Goal: Transaction & Acquisition: Purchase product/service

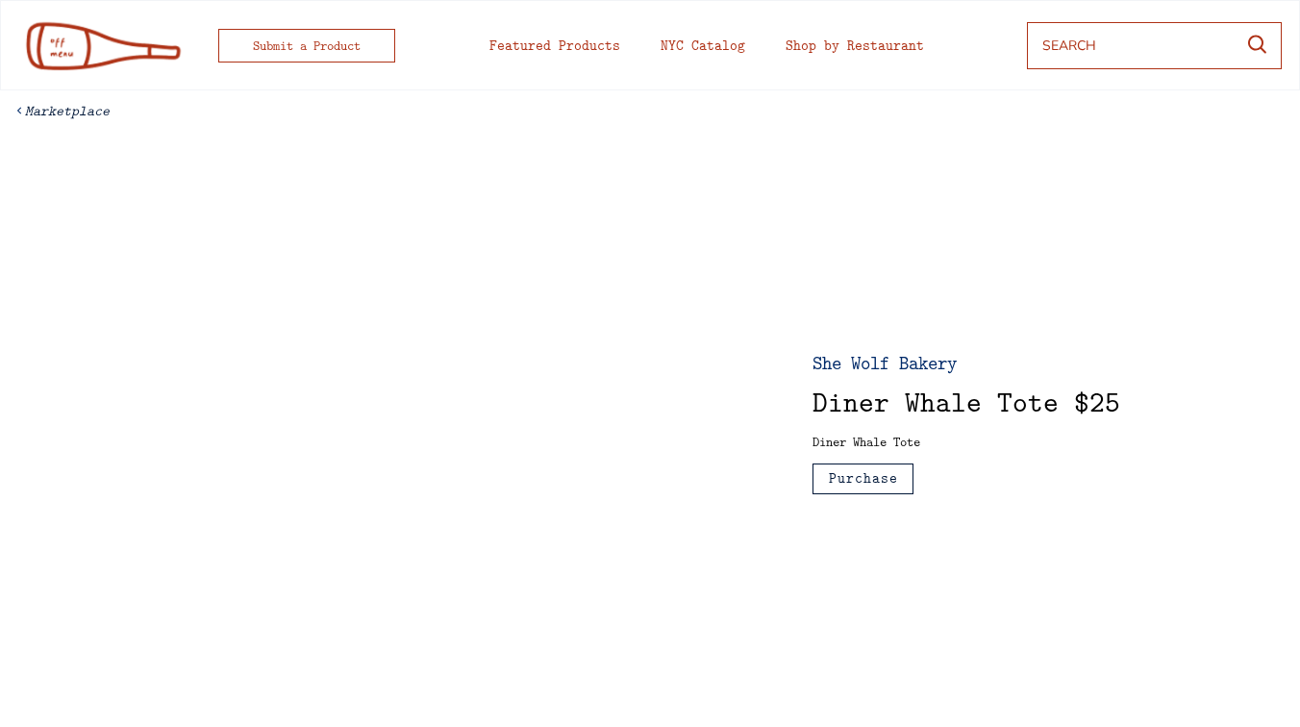
click at [578, 336] on div at bounding box center [409, 422] width 690 height 367
click at [856, 362] on div "She Wolf Bakery" at bounding box center [925, 362] width 226 height 19
click at [572, 47] on div "Featured Products" at bounding box center [554, 45] width 131 height 14
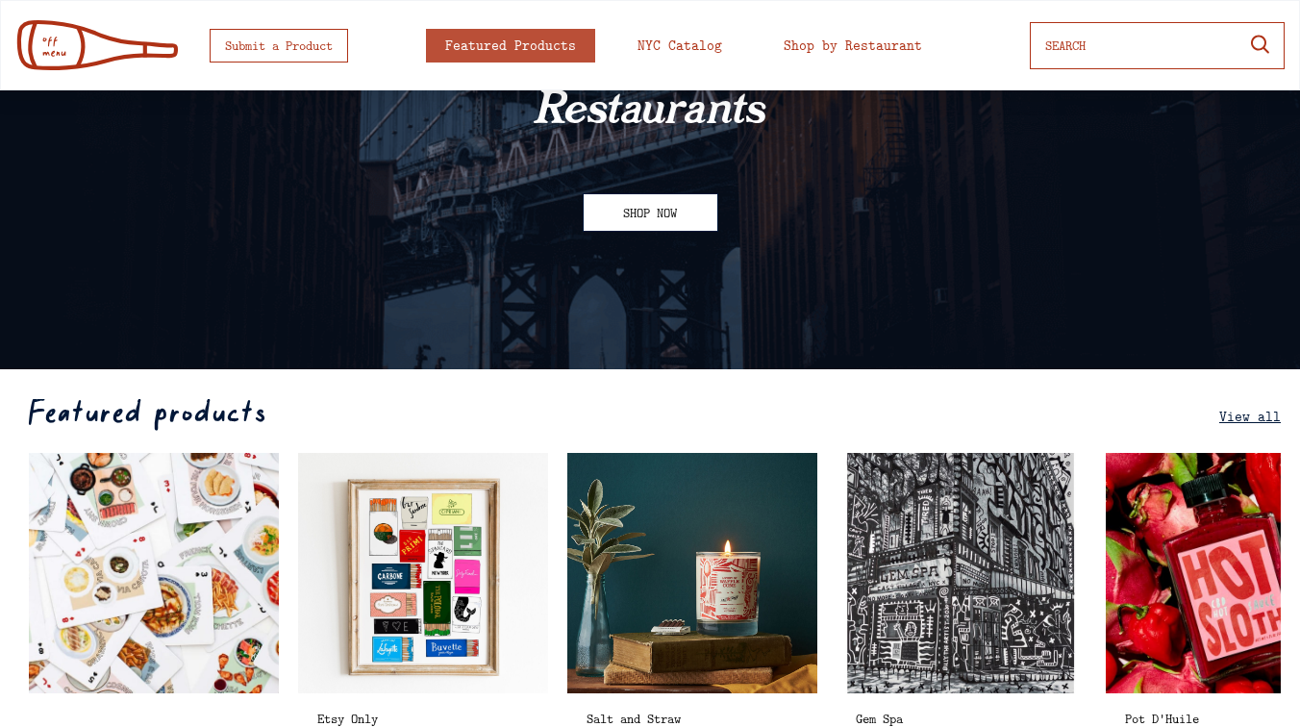
scroll to position [361, 0]
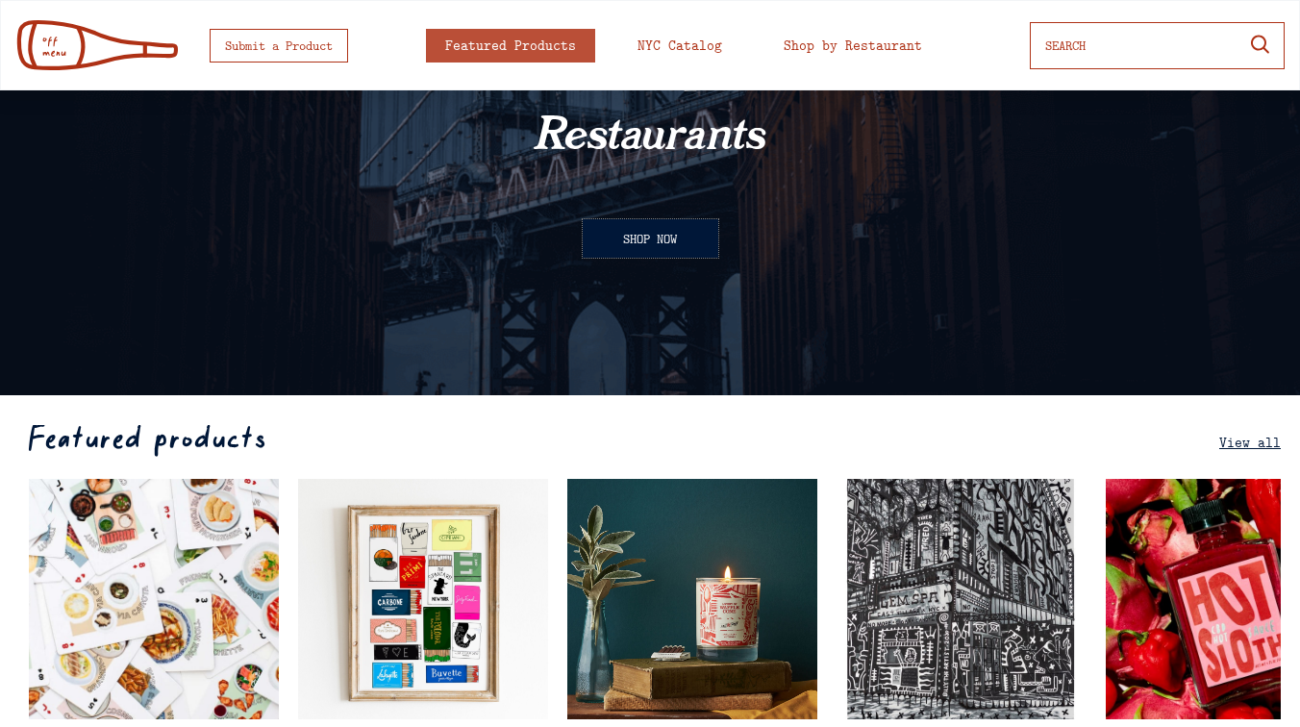
click at [645, 219] on button "SHOP NOW" at bounding box center [651, 238] width 136 height 38
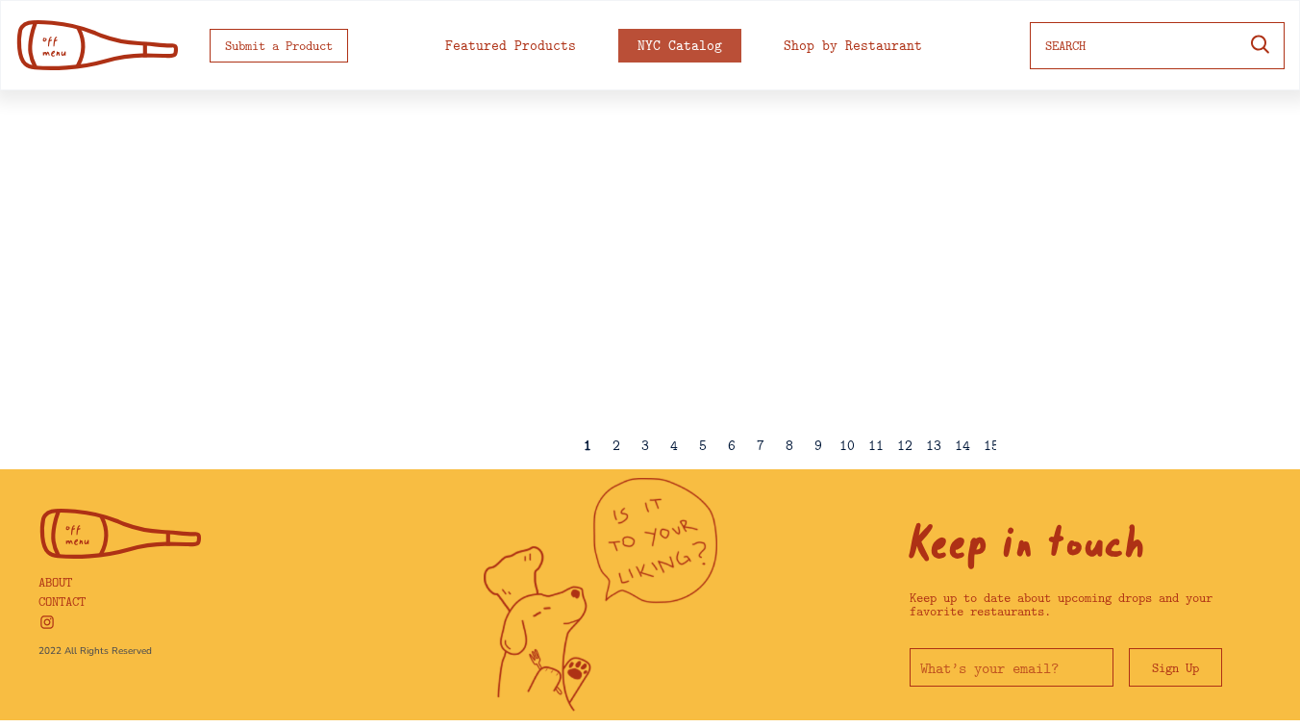
scroll to position [213, 0]
select select
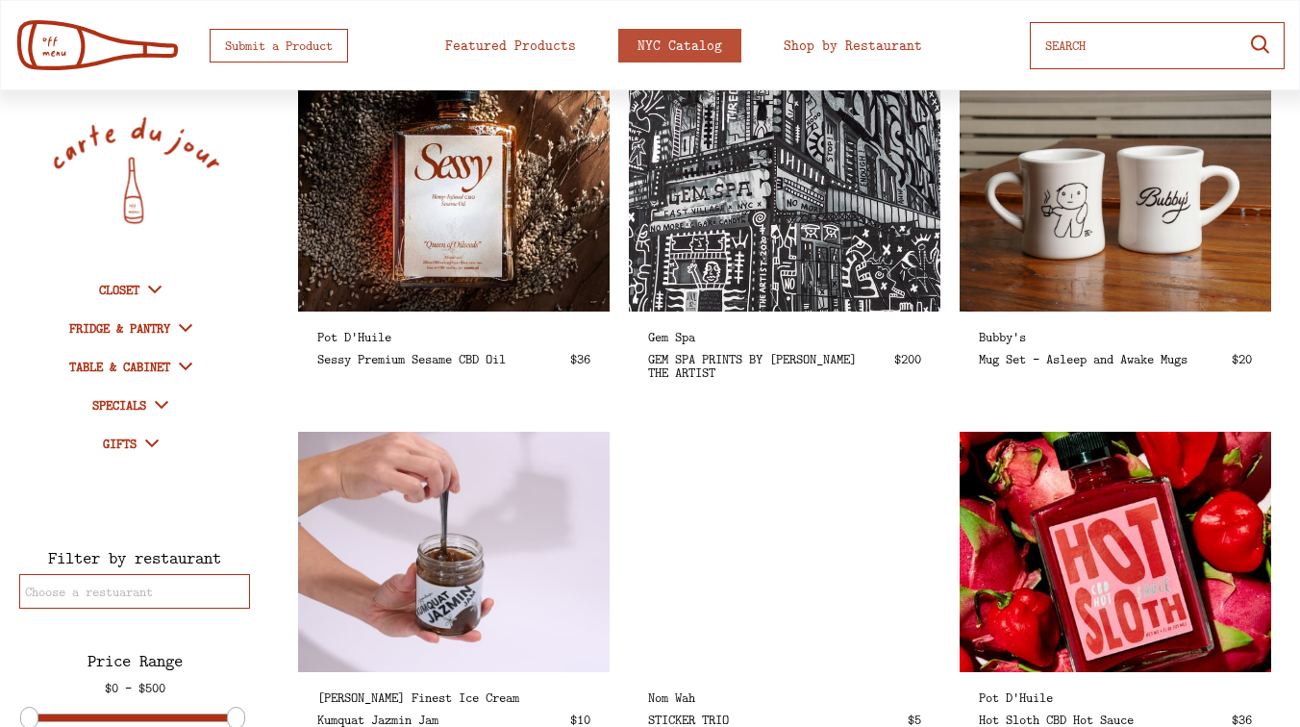
scroll to position [0, 0]
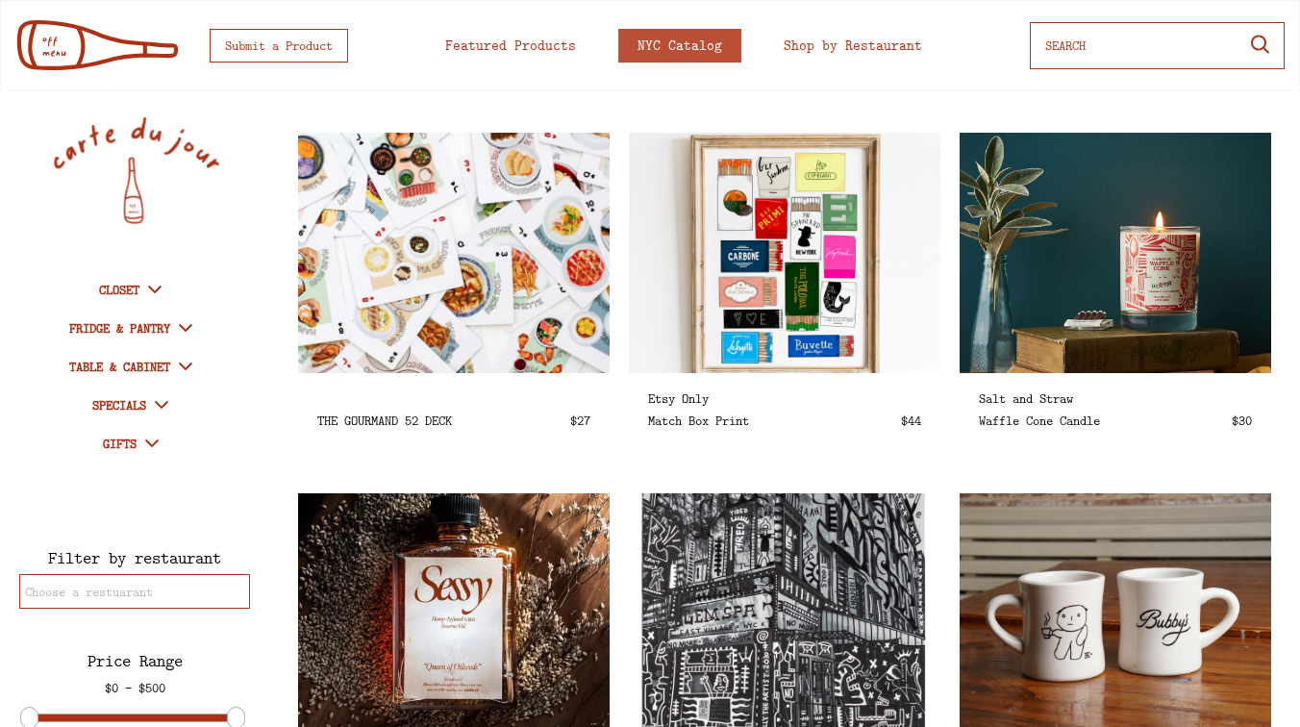
click at [1088, 38] on input "input" at bounding box center [1138, 45] width 187 height 35
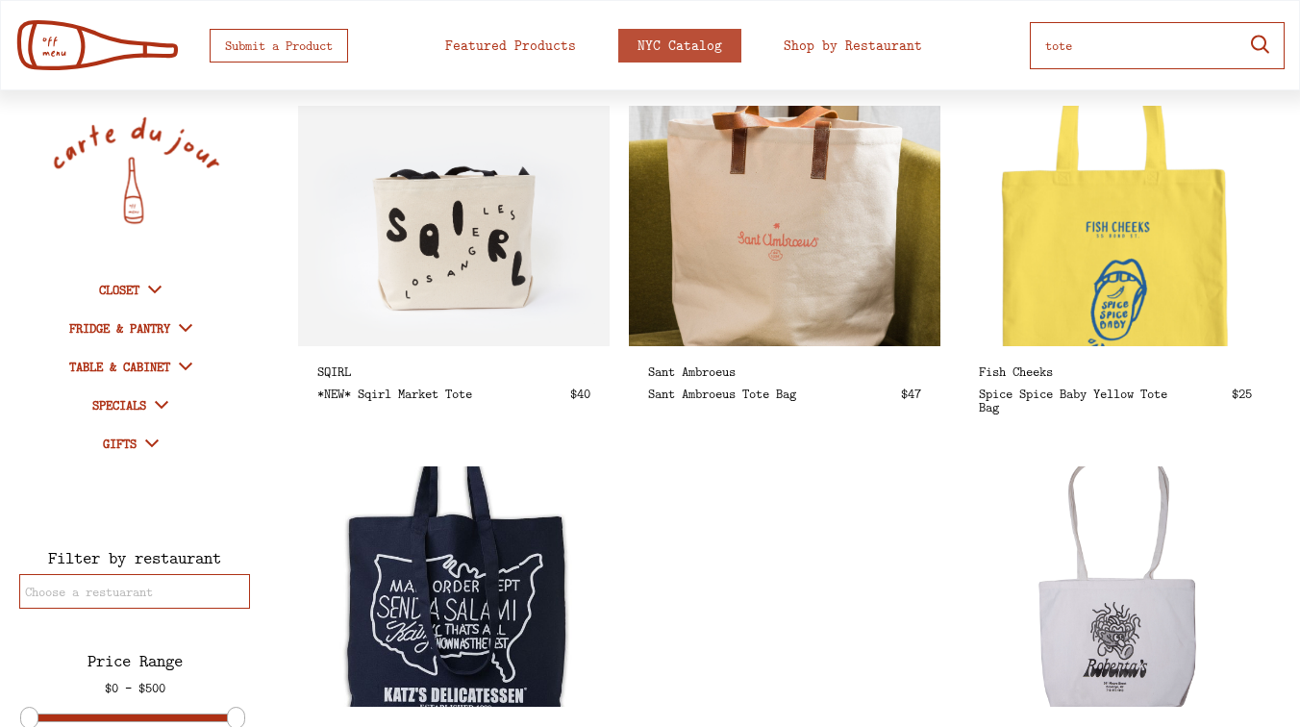
scroll to position [5810, 0]
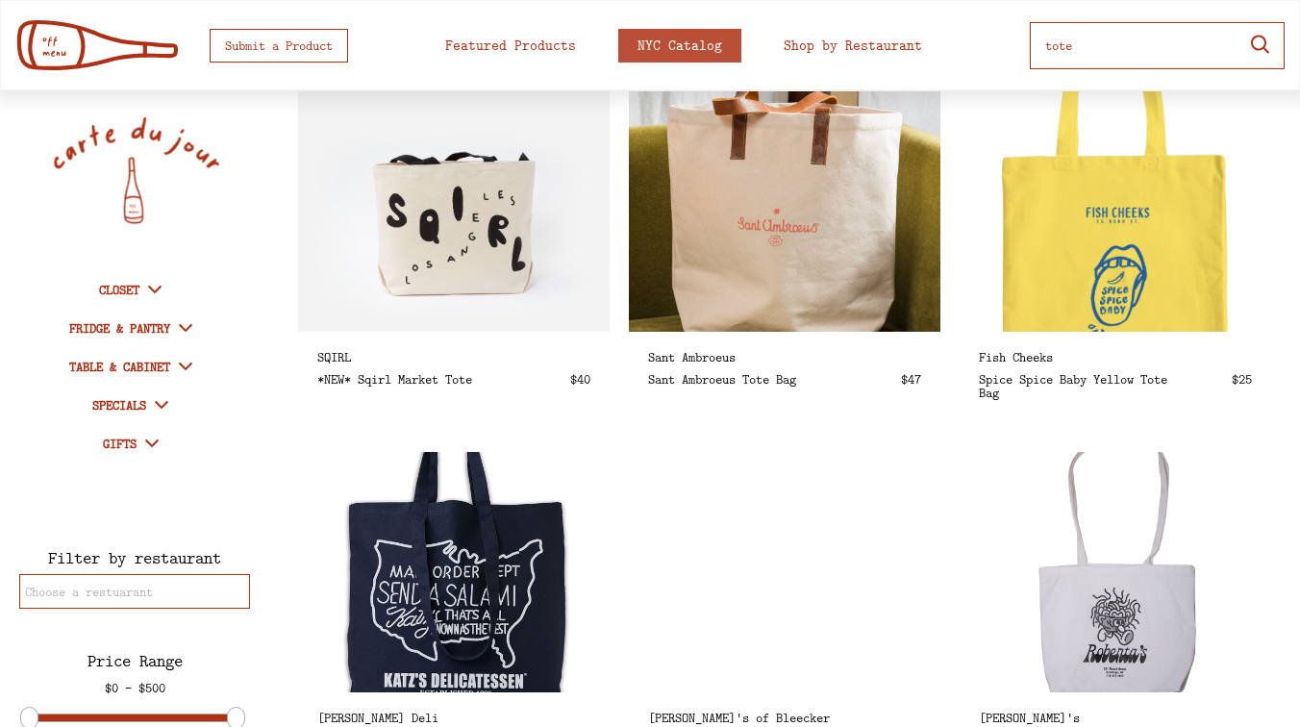
click at [1038, 43] on div at bounding box center [1157, 45] width 255 height 47
click at [1042, 49] on div at bounding box center [1157, 45] width 255 height 47
click at [1045, 43] on input "input" at bounding box center [1138, 45] width 187 height 35
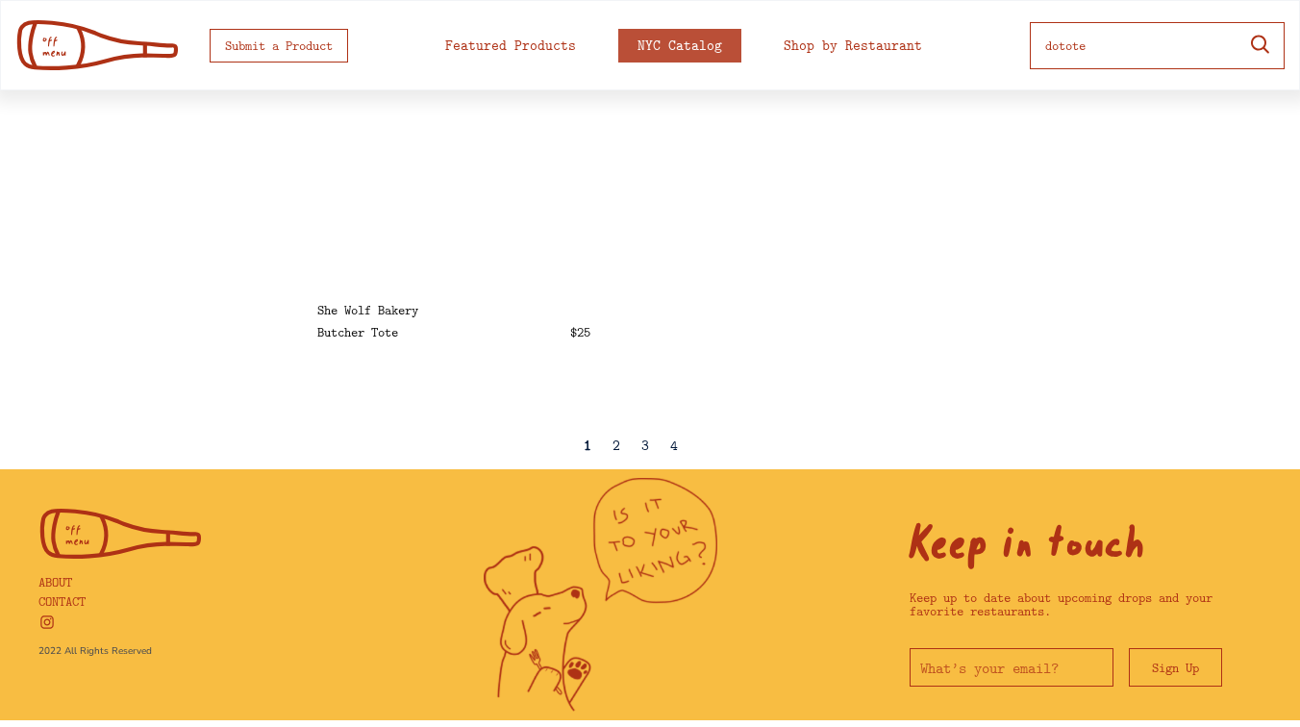
scroll to position [213, 0]
type input "dtote"
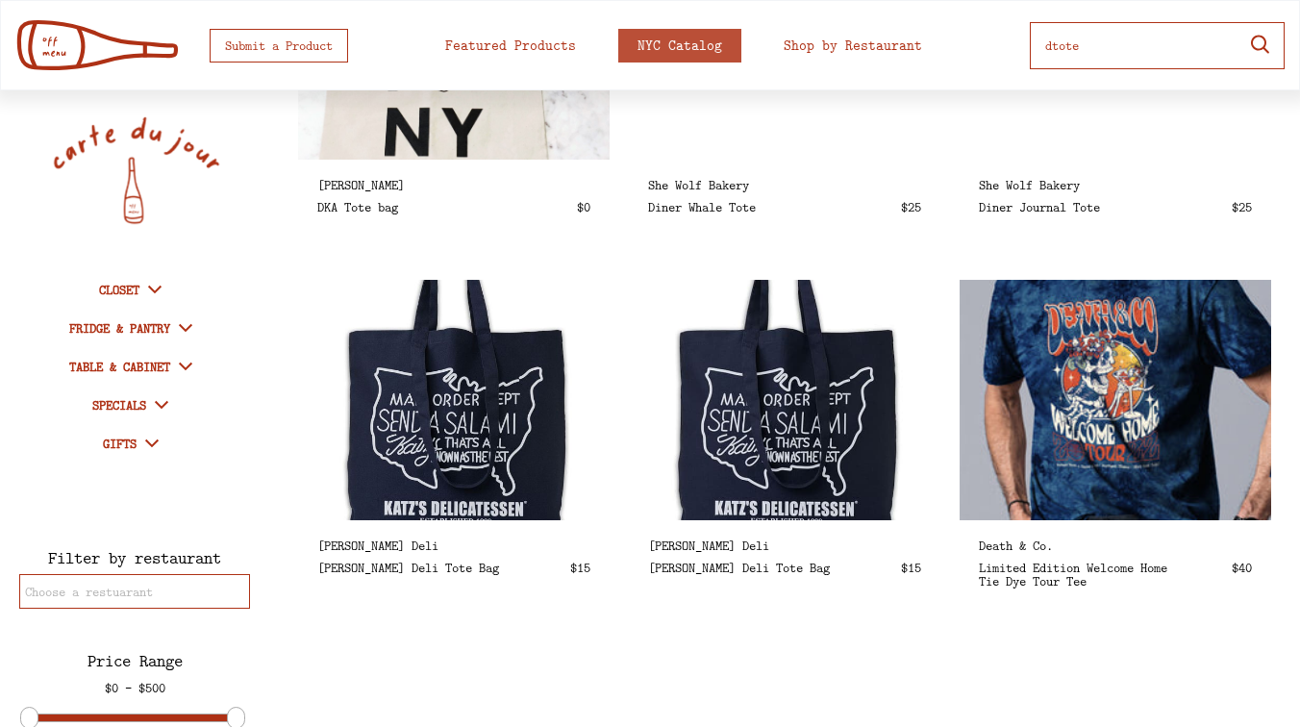
select select
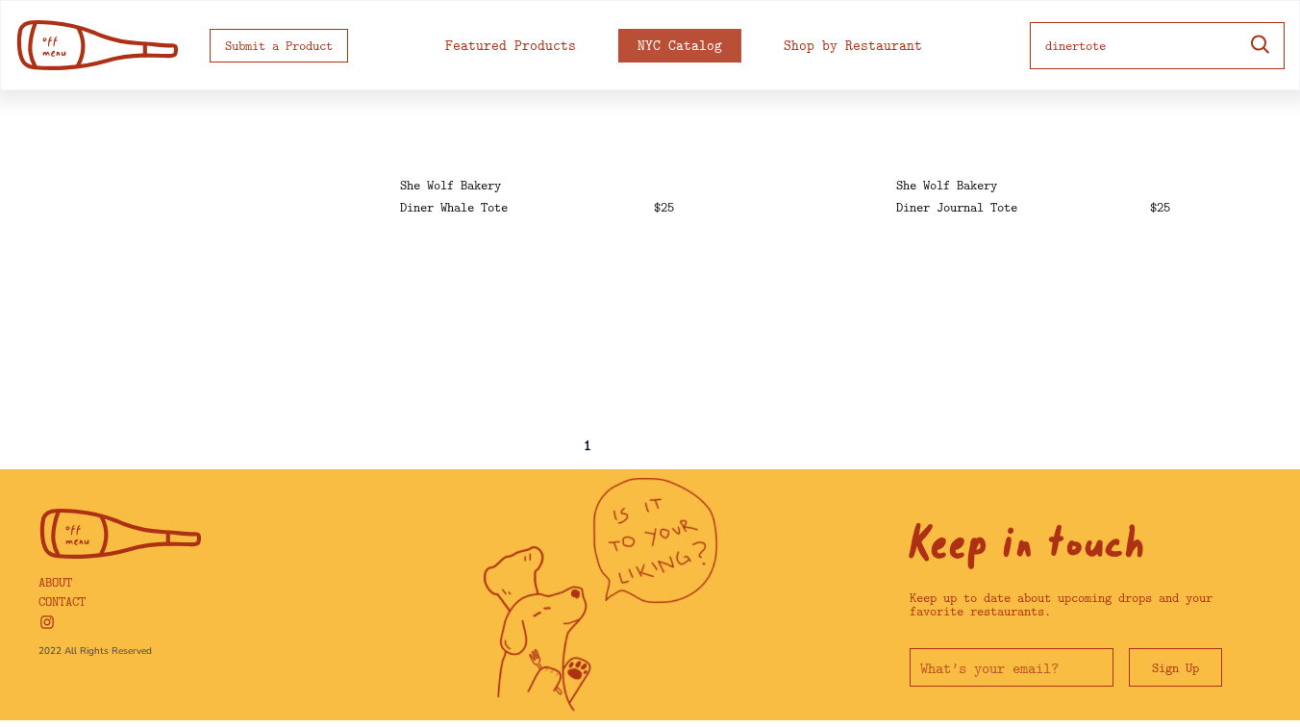
type input "diner tote"
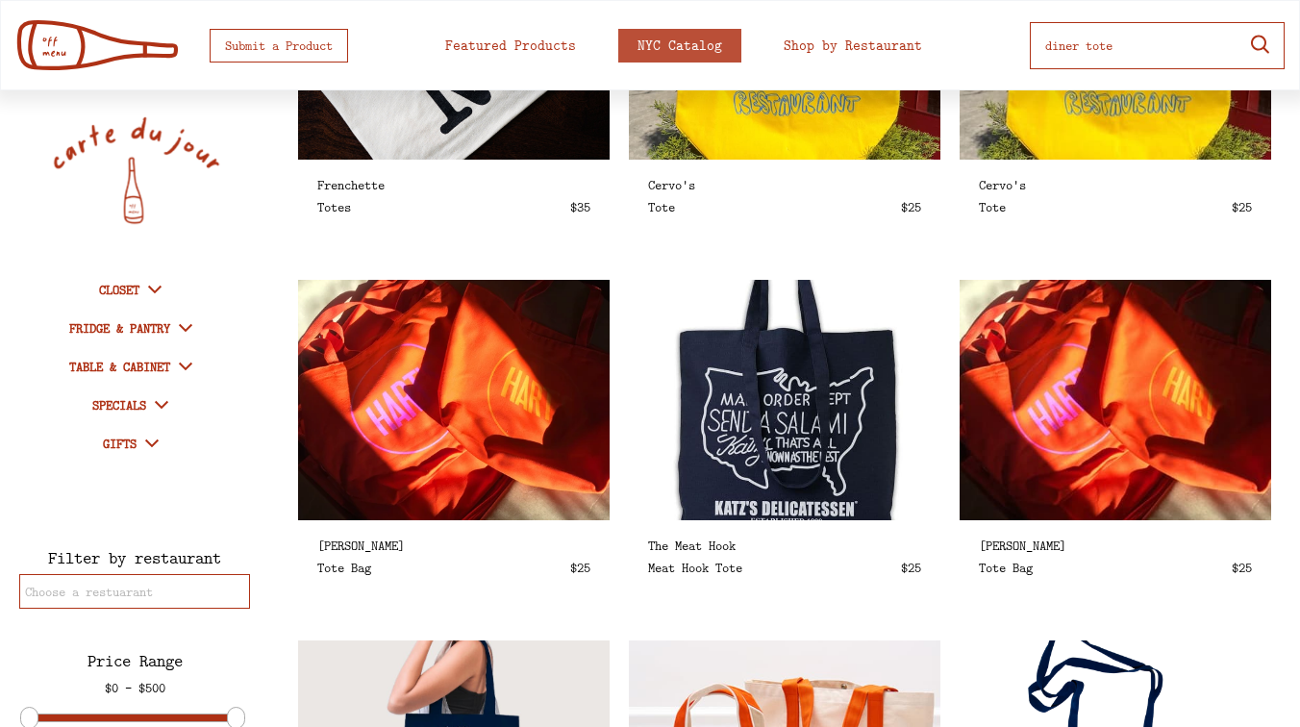
select select
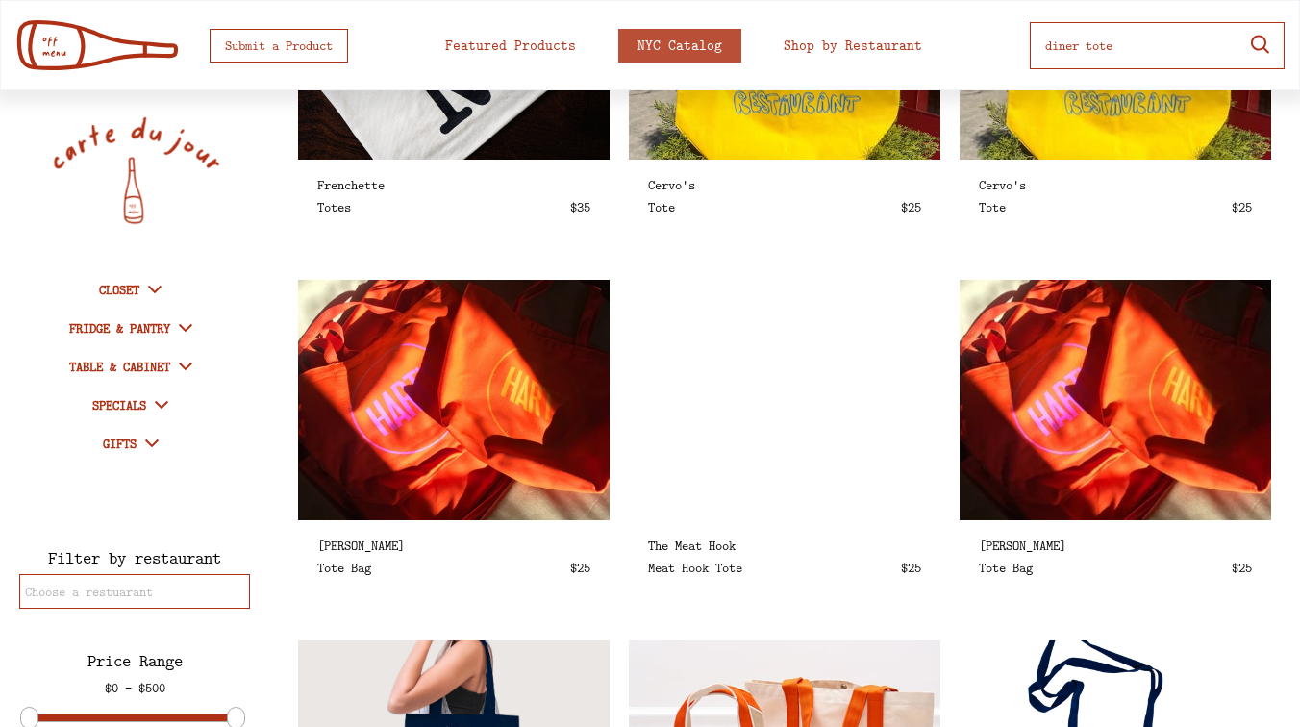
click at [1080, 46] on input "input" at bounding box center [1138, 45] width 187 height 35
type input "diner whale tote"
click at [1258, 42] on icon at bounding box center [1258, 45] width 23 height 23
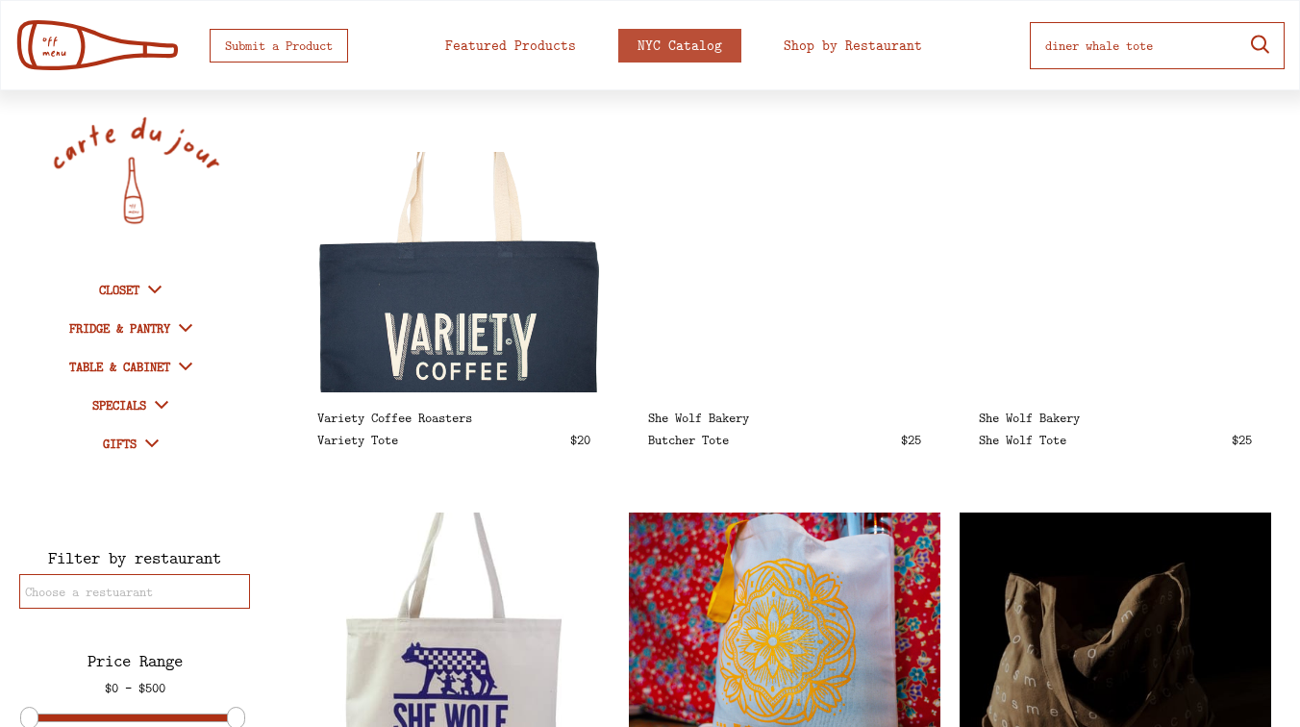
scroll to position [2137, 0]
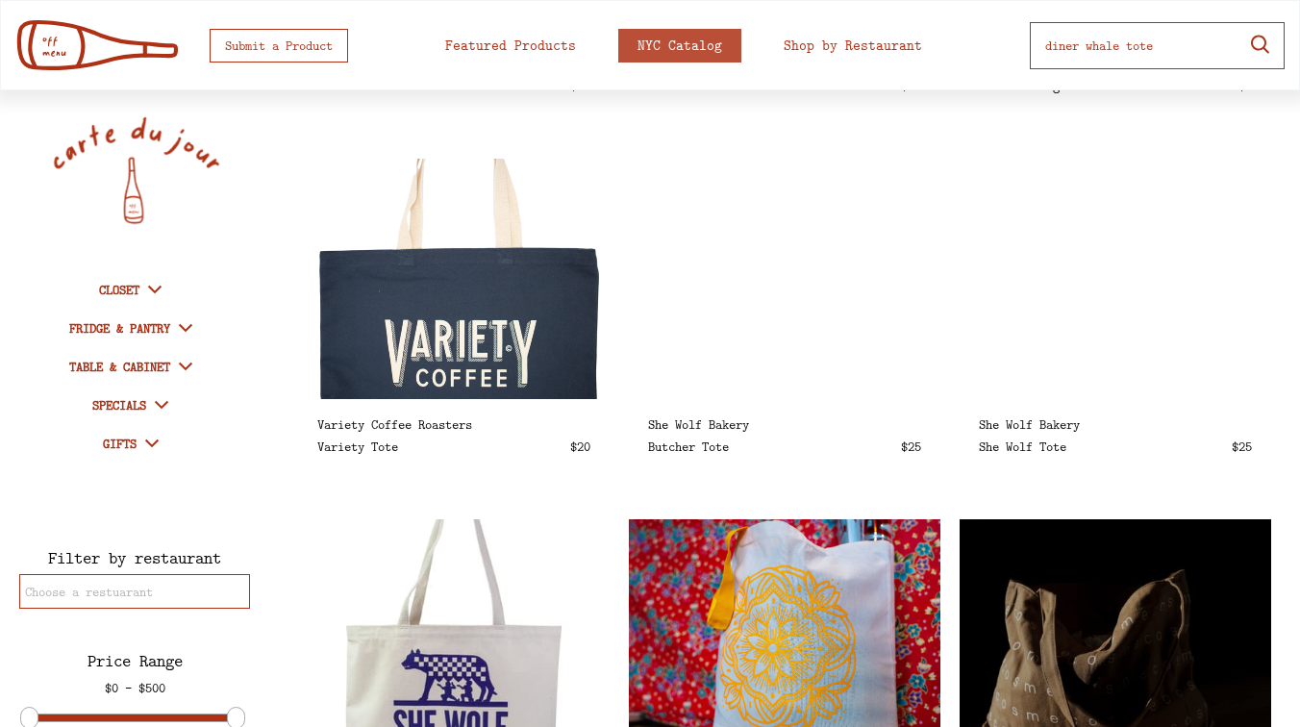
click at [522, 287] on img at bounding box center [454, 278] width 359 height 277
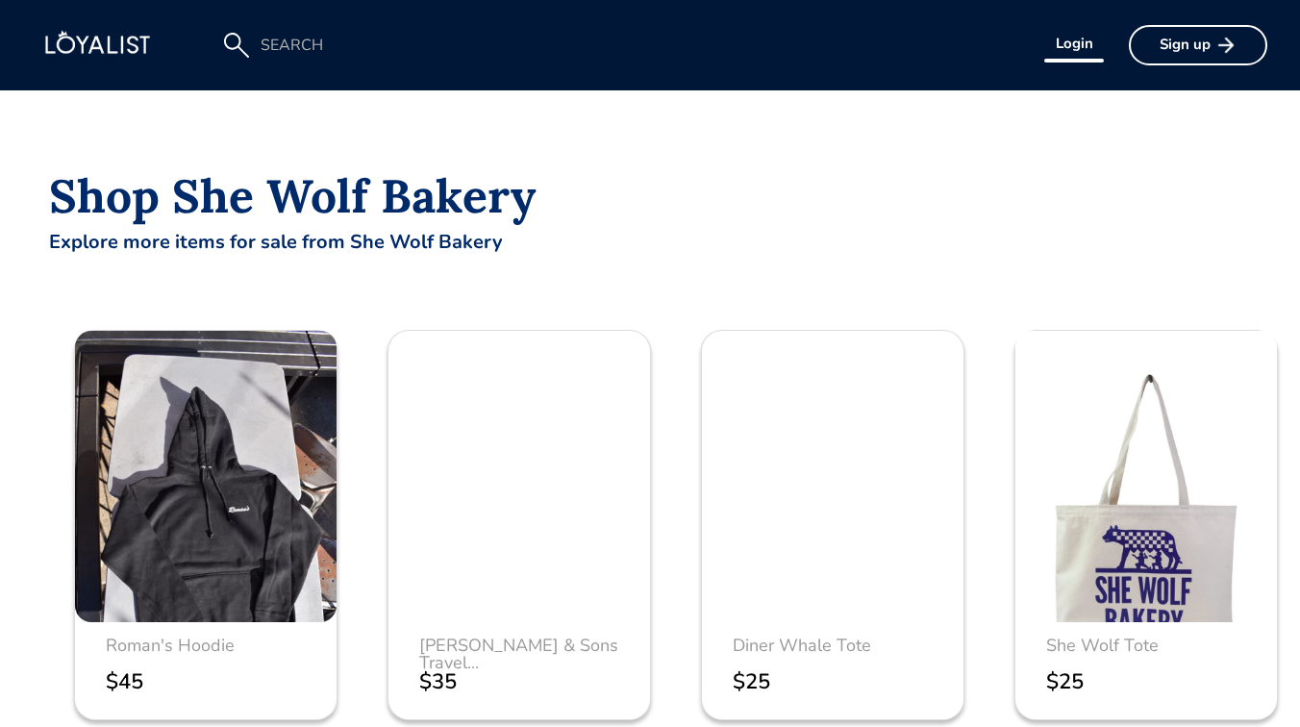
scroll to position [1050, 0]
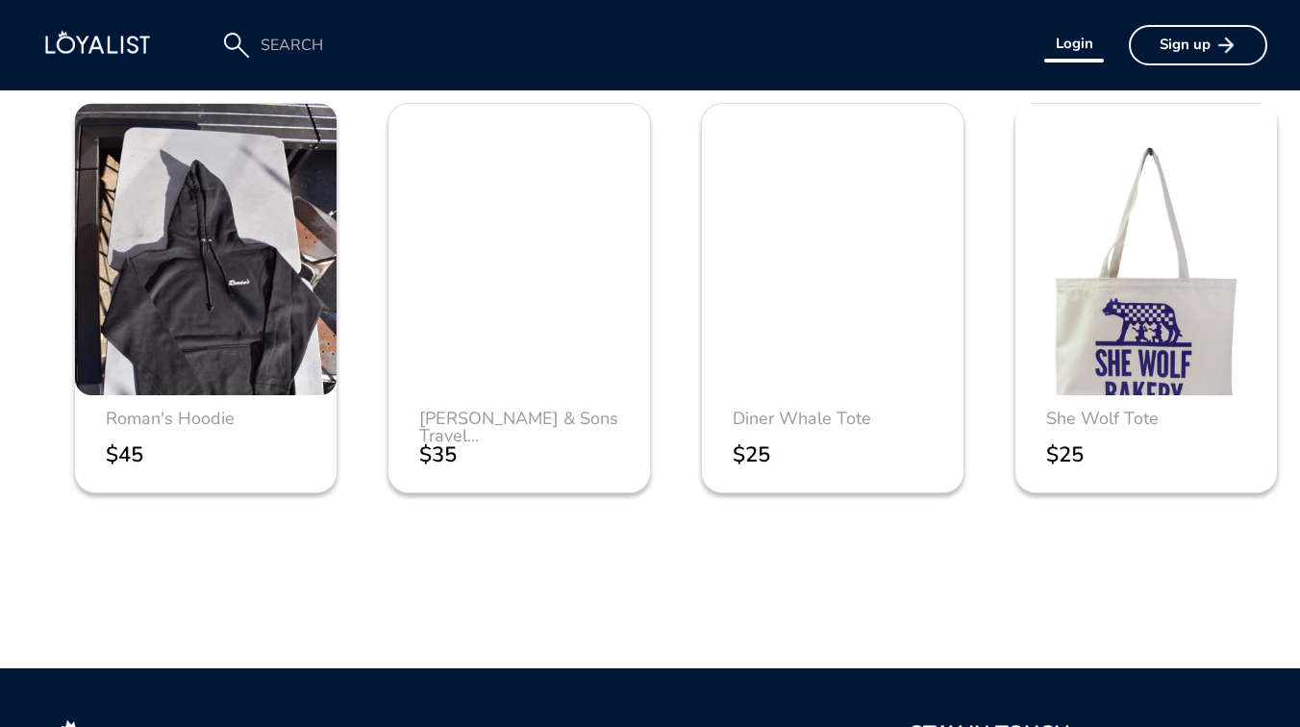
click at [811, 273] on div at bounding box center [833, 249] width 262 height 291
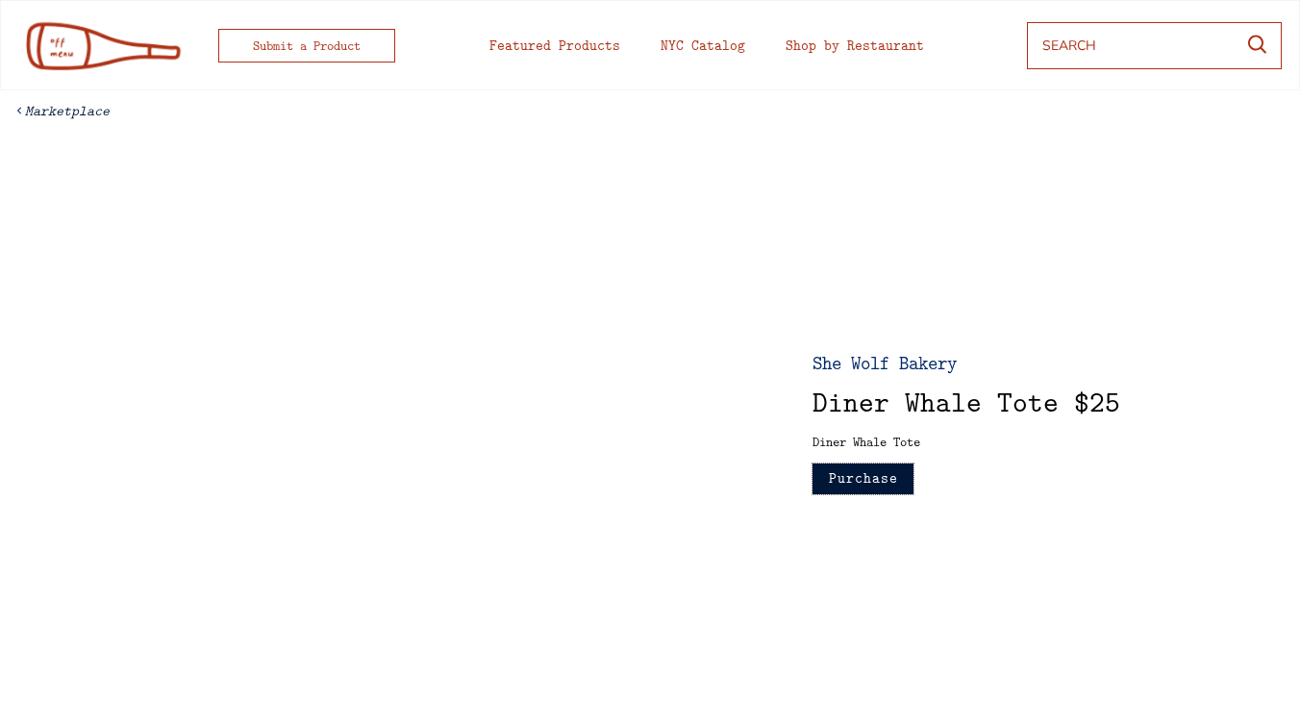
click at [876, 473] on button "Purchase" at bounding box center [862, 478] width 101 height 31
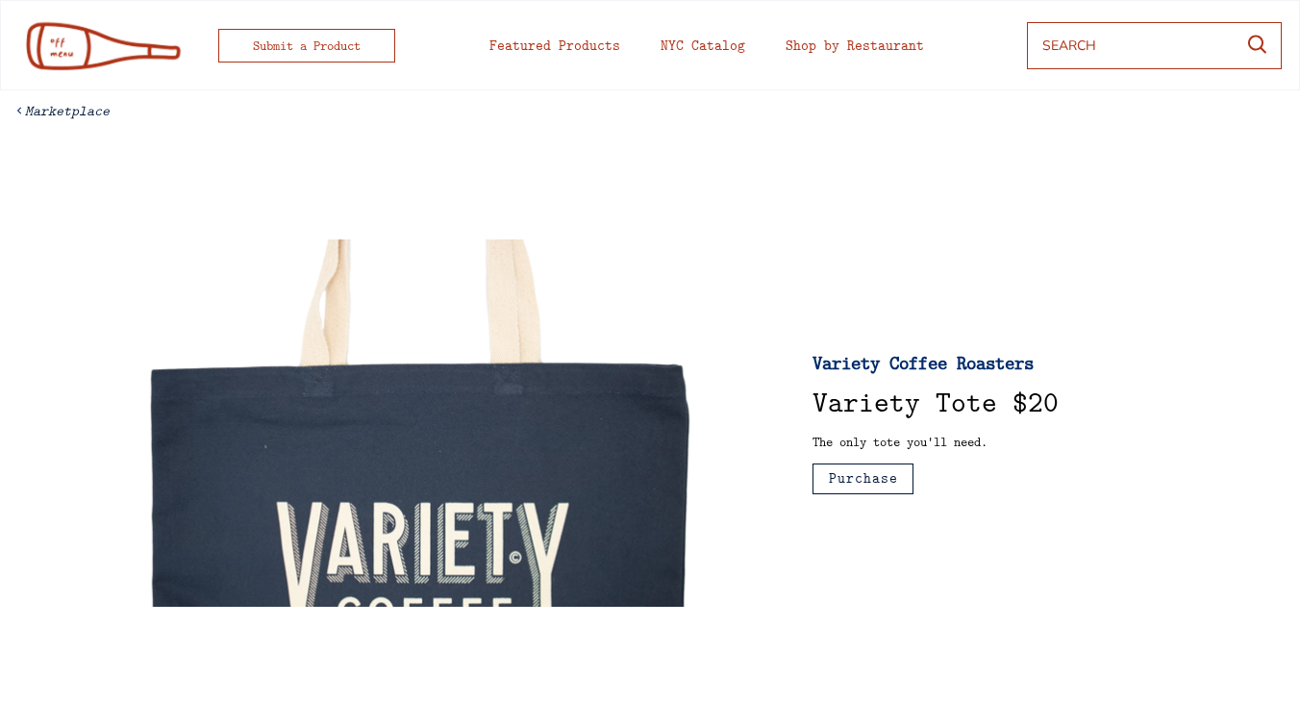
click at [911, 363] on div "Variety Coffee Roasters" at bounding box center [925, 362] width 226 height 19
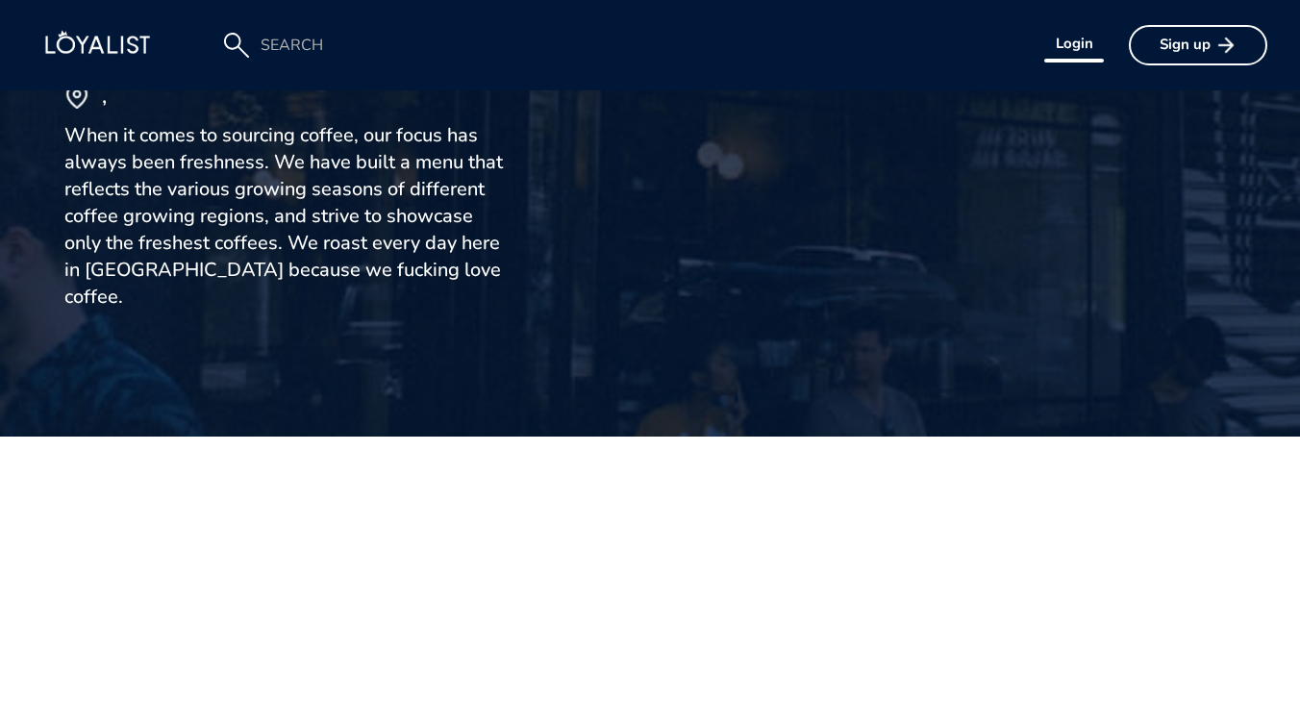
scroll to position [76, 0]
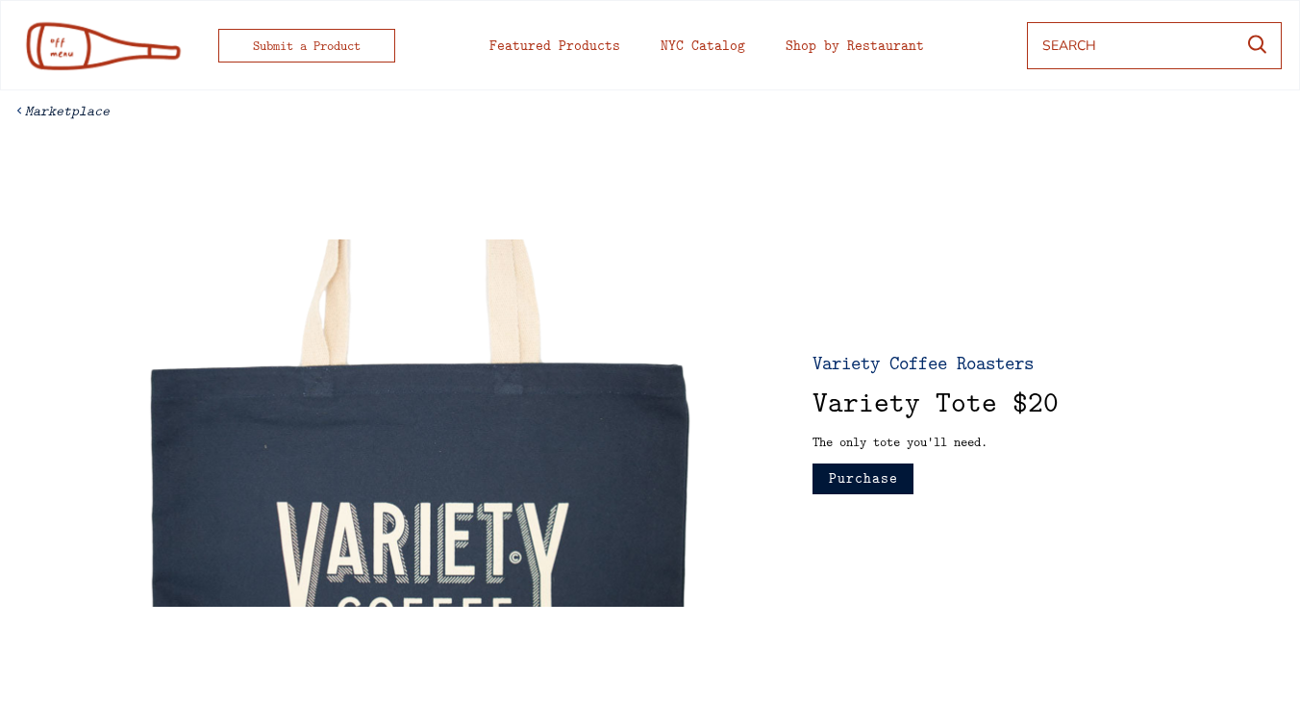
click at [885, 485] on button "Purchase" at bounding box center [862, 478] width 101 height 31
